Goal: Task Accomplishment & Management: Manage account settings

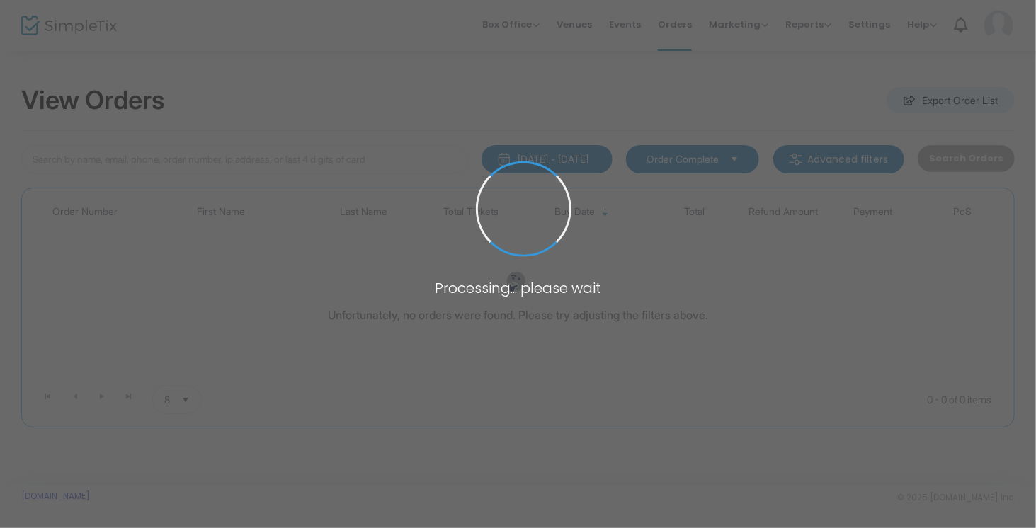
type input "[PERSON_NAME]"
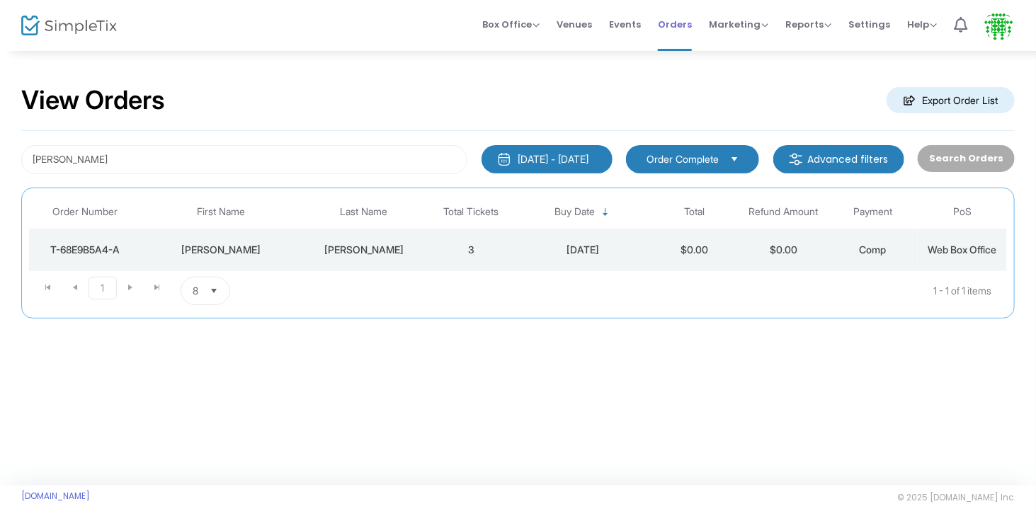
click at [692, 35] on span "Orders" at bounding box center [675, 24] width 34 height 36
click at [742, 159] on span "Select" at bounding box center [734, 158] width 23 height 23
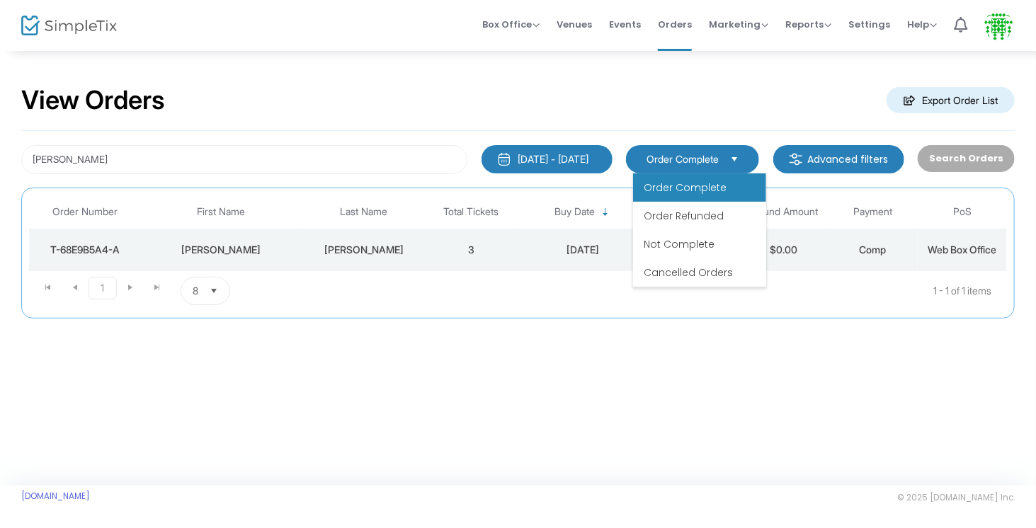
click at [730, 185] on li "Order Complete" at bounding box center [699, 188] width 133 height 28
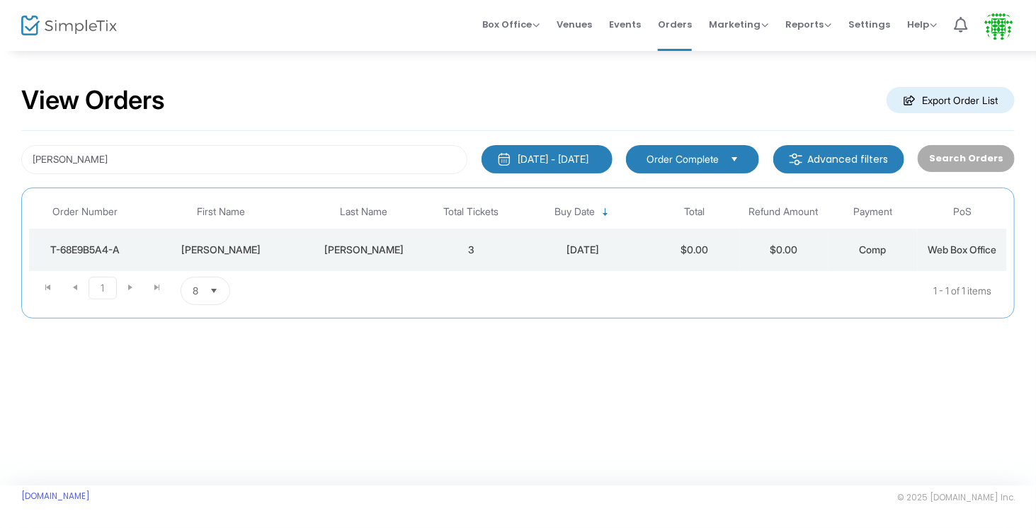
click at [729, 192] on kendo-grid "Order Number First Name Last Name Total Tickets Buy Date Total Refund Amount Pa…" at bounding box center [518, 253] width 994 height 131
click at [982, 98] on m-button "Export Order List" at bounding box center [951, 100] width 128 height 26
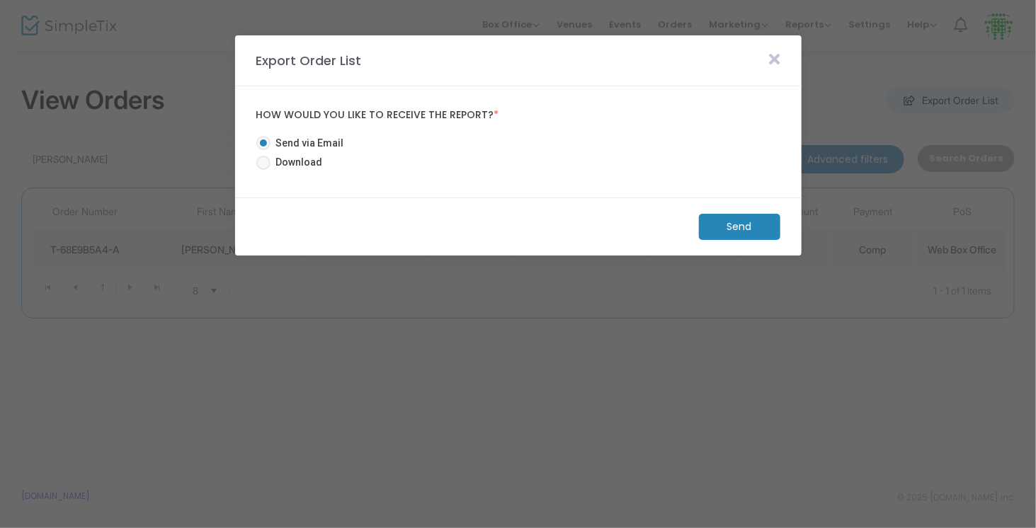
click at [777, 60] on icon at bounding box center [775, 60] width 11 height 16
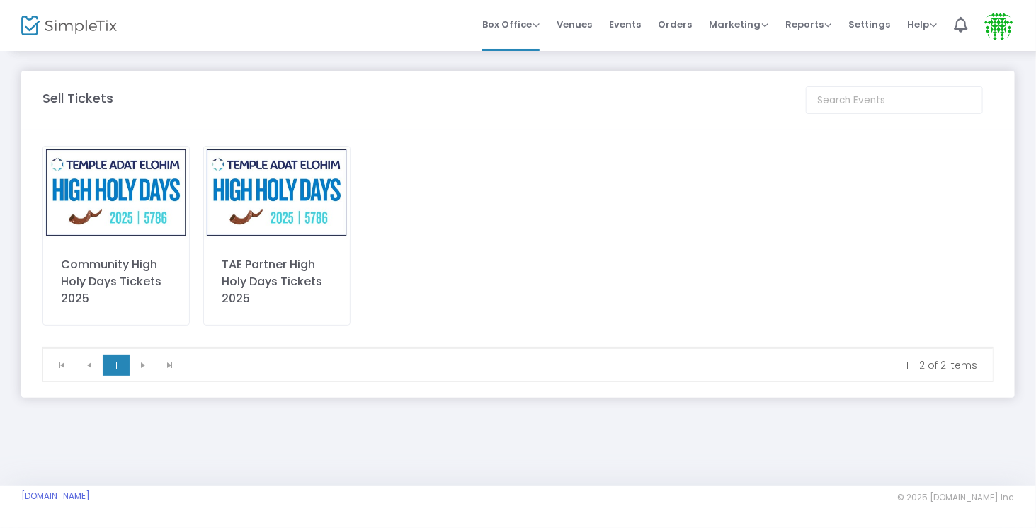
click at [244, 203] on img at bounding box center [277, 193] width 146 height 92
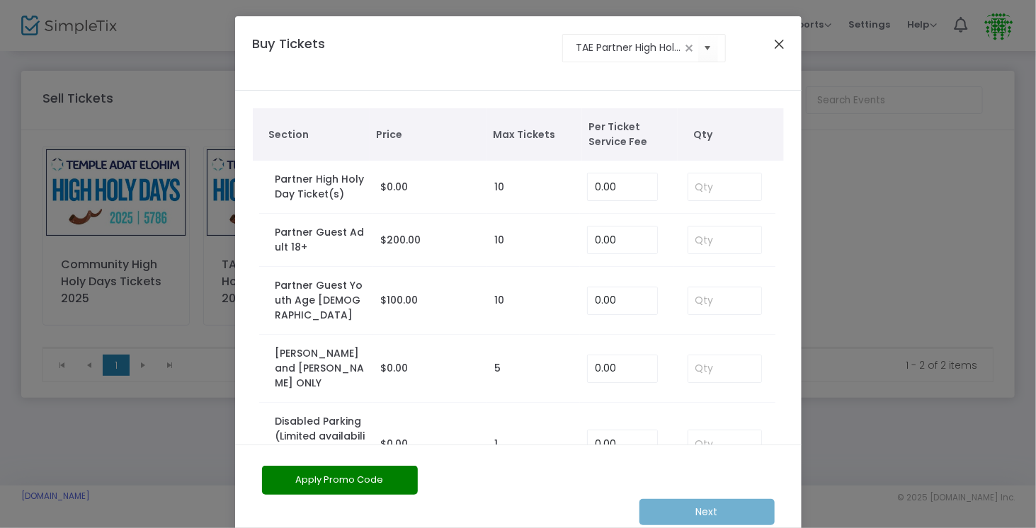
click at [776, 40] on button "Close" at bounding box center [779, 44] width 18 height 18
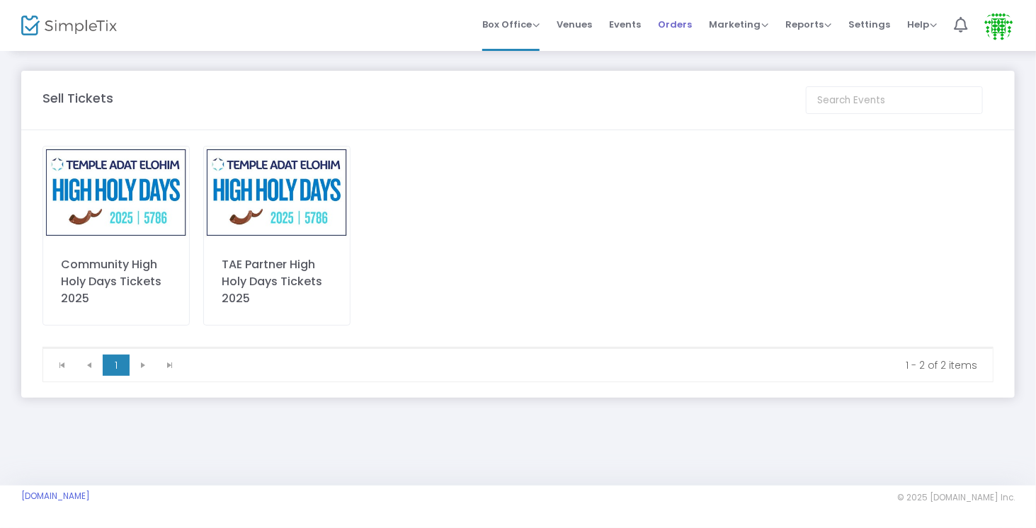
click at [681, 40] on span "Orders" at bounding box center [675, 24] width 34 height 36
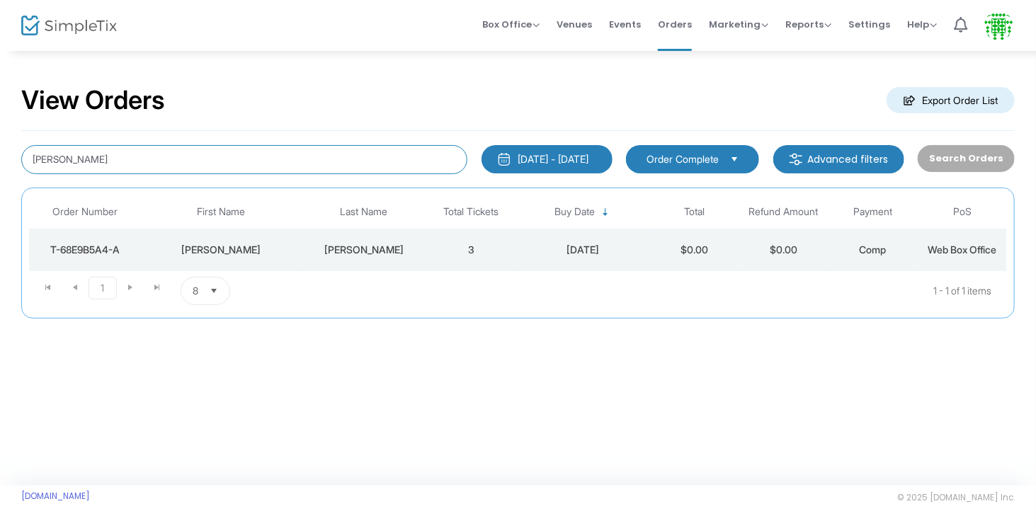
click at [81, 163] on input "[PERSON_NAME]" at bounding box center [244, 159] width 446 height 29
type input "e"
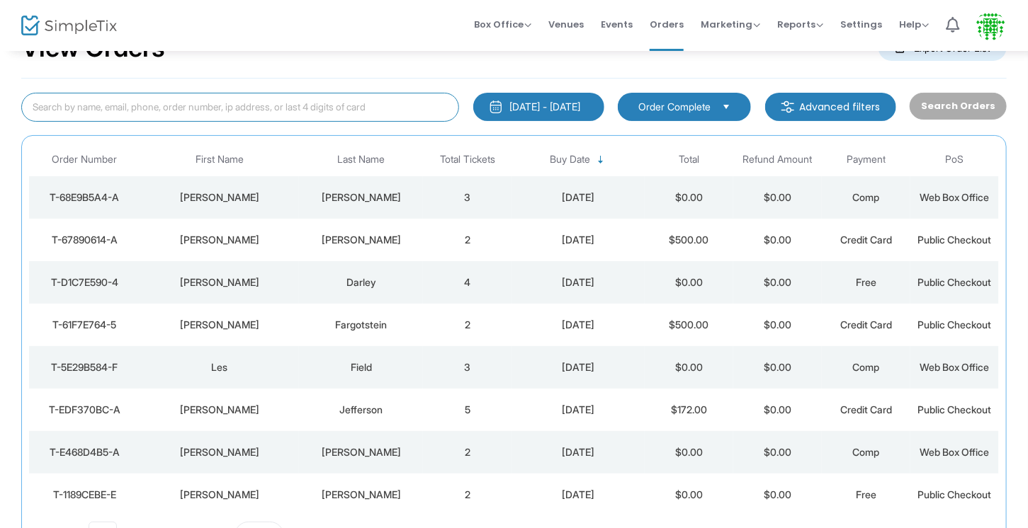
scroll to position [177, 0]
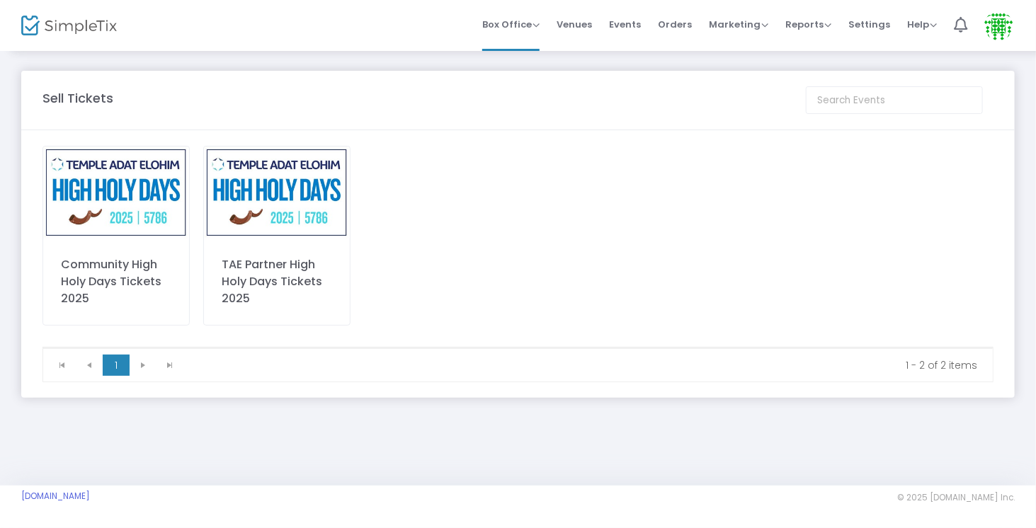
click at [93, 201] on img at bounding box center [116, 193] width 146 height 92
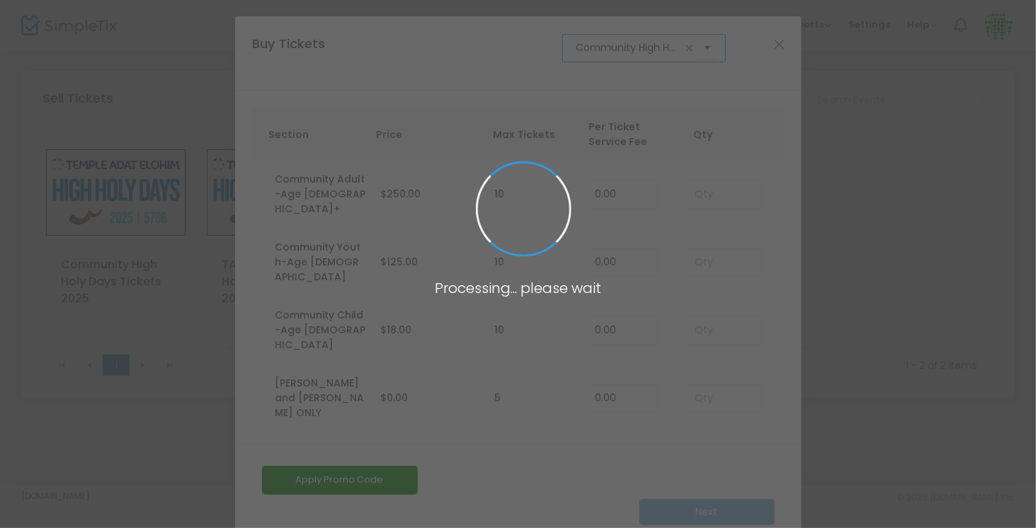
scroll to position [0, 92]
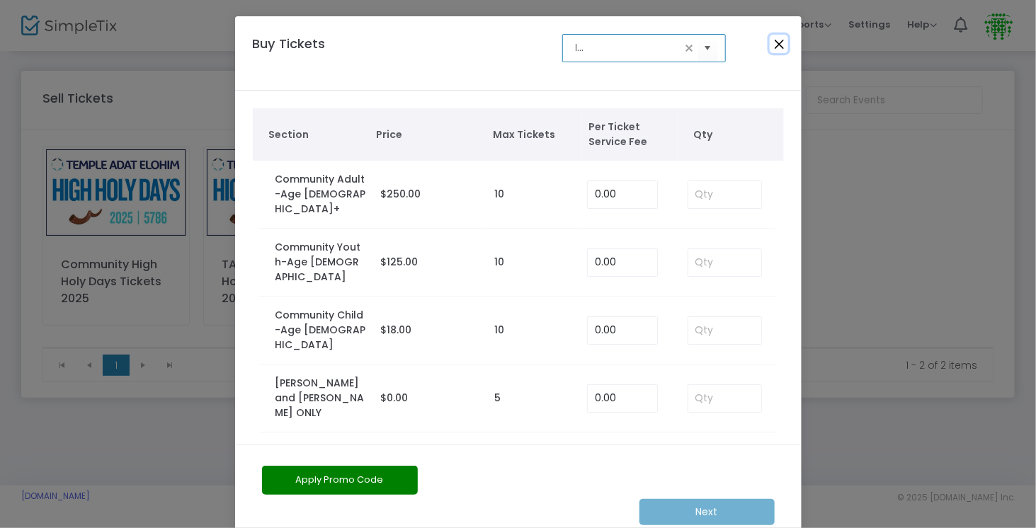
click at [777, 47] on button "Close" at bounding box center [779, 44] width 18 height 18
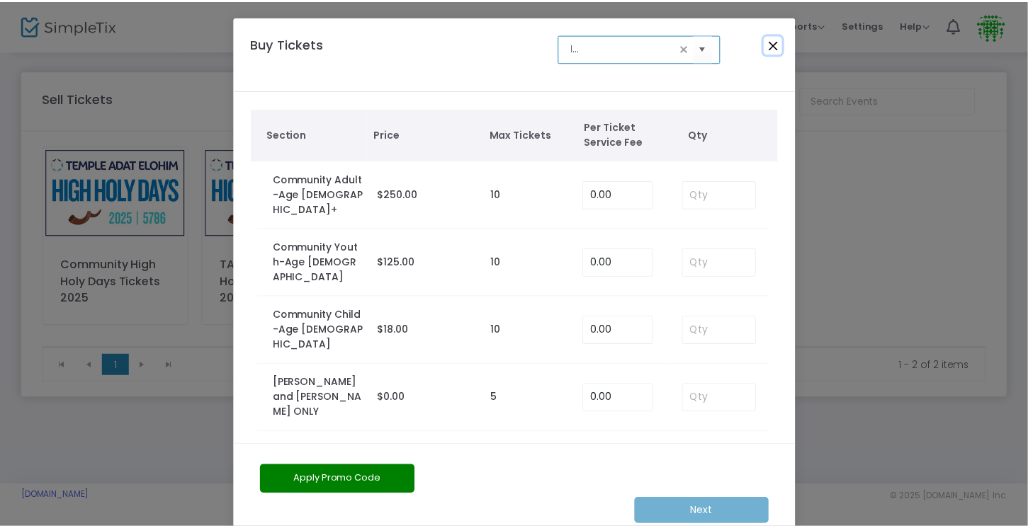
scroll to position [0, 0]
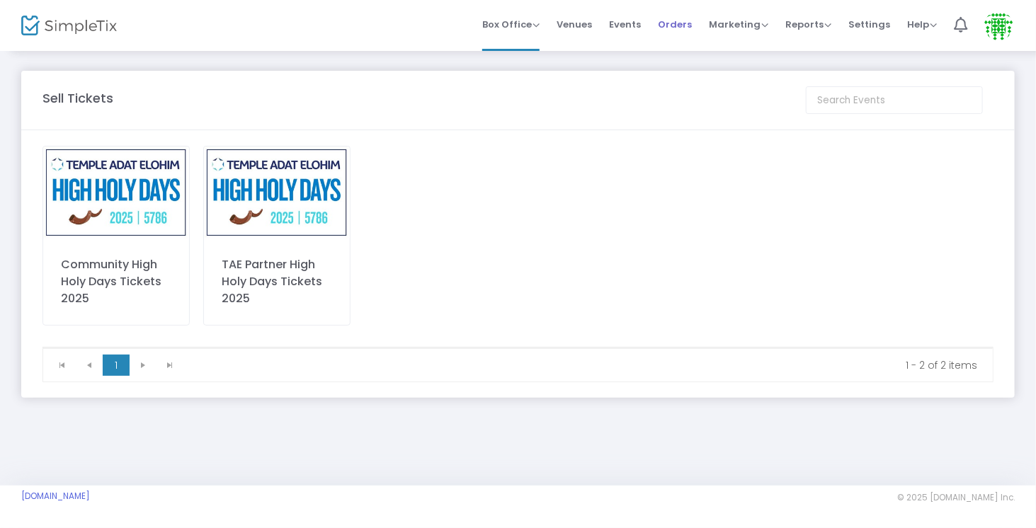
click at [690, 20] on span "Orders" at bounding box center [675, 24] width 34 height 36
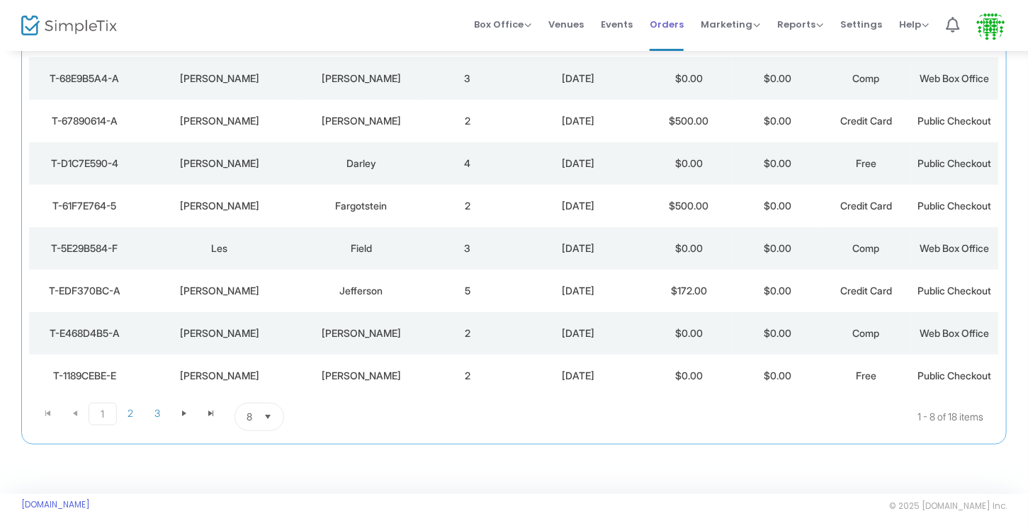
scroll to position [177, 0]
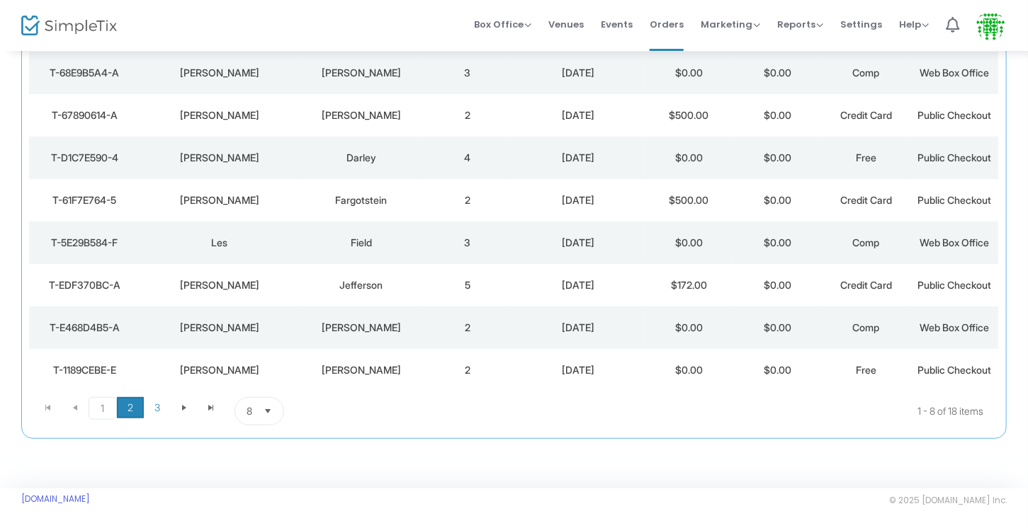
click at [129, 406] on span "2" at bounding box center [130, 407] width 27 height 21
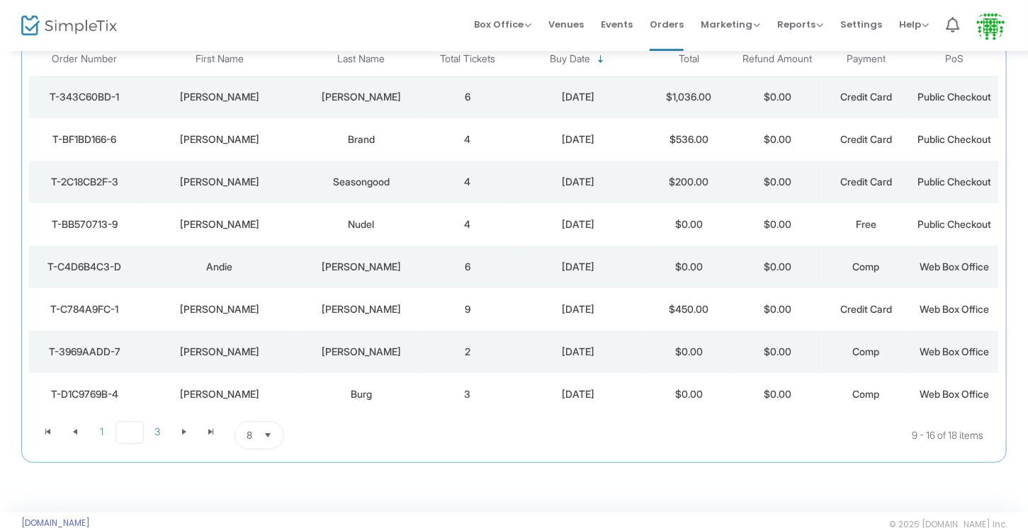
scroll to position [153, 0]
click at [183, 432] on span "Go to the next page" at bounding box center [183, 431] width 11 height 11
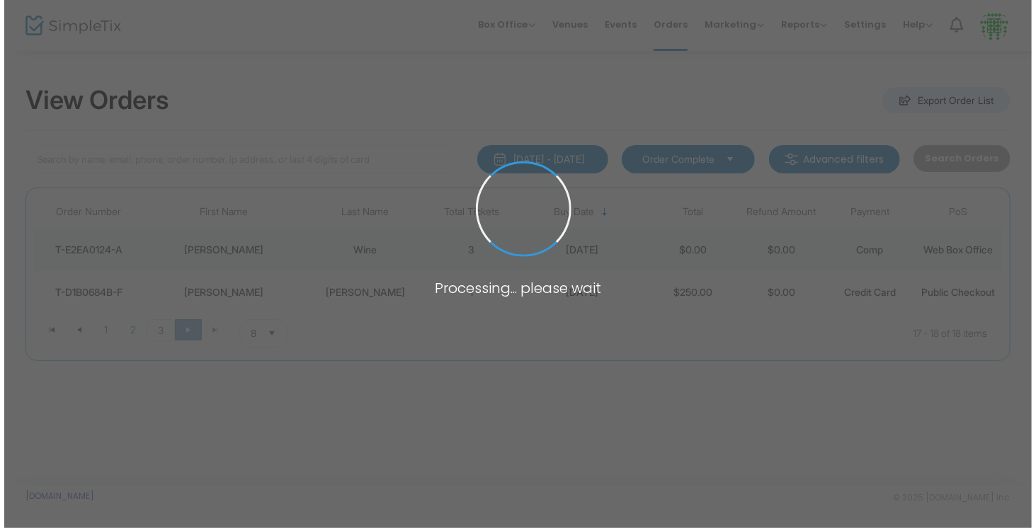
scroll to position [0, 0]
